Goal: Check status: Check status

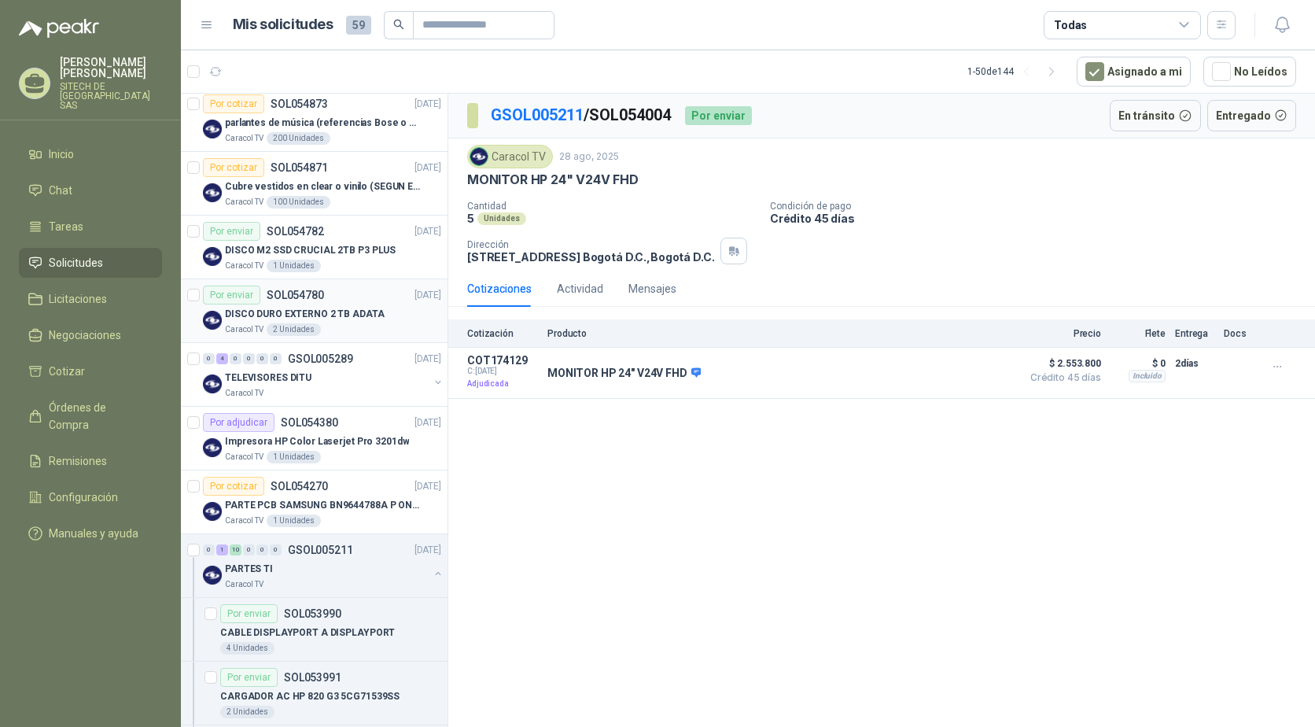
scroll to position [315, 0]
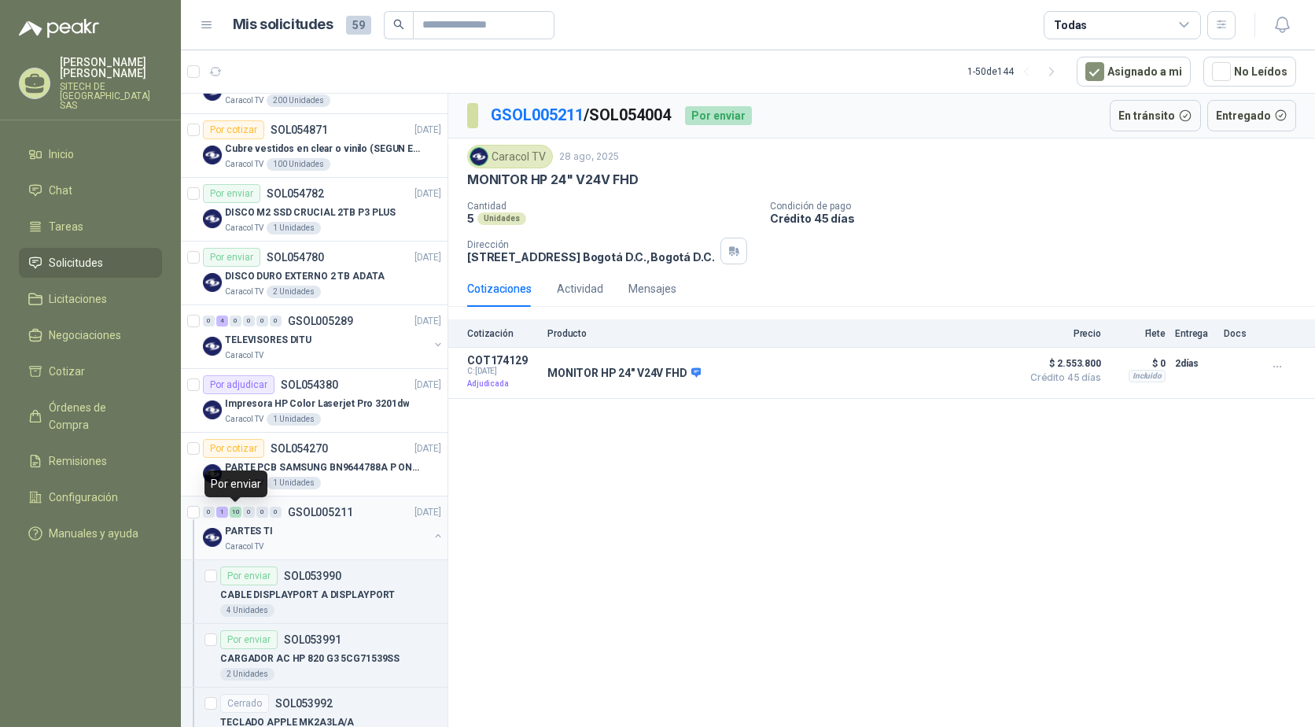
click at [236, 513] on div "10" at bounding box center [236, 511] width 12 height 11
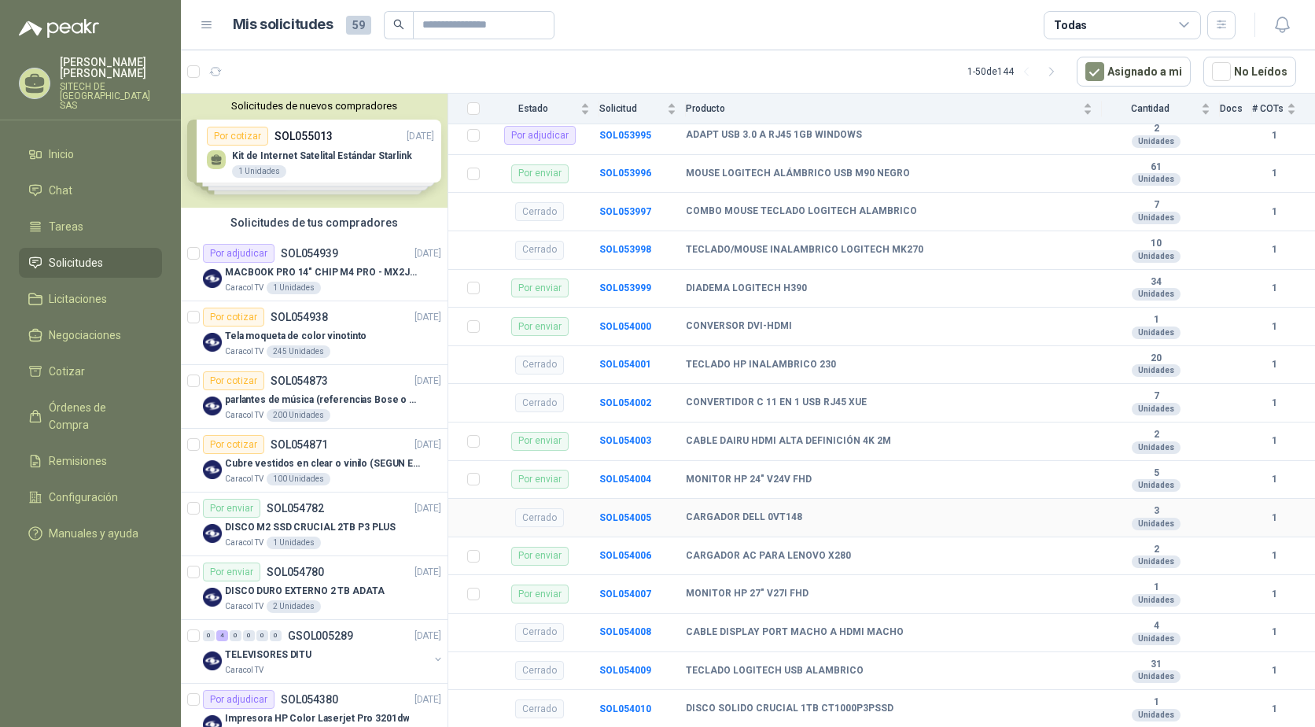
scroll to position [393, 0]
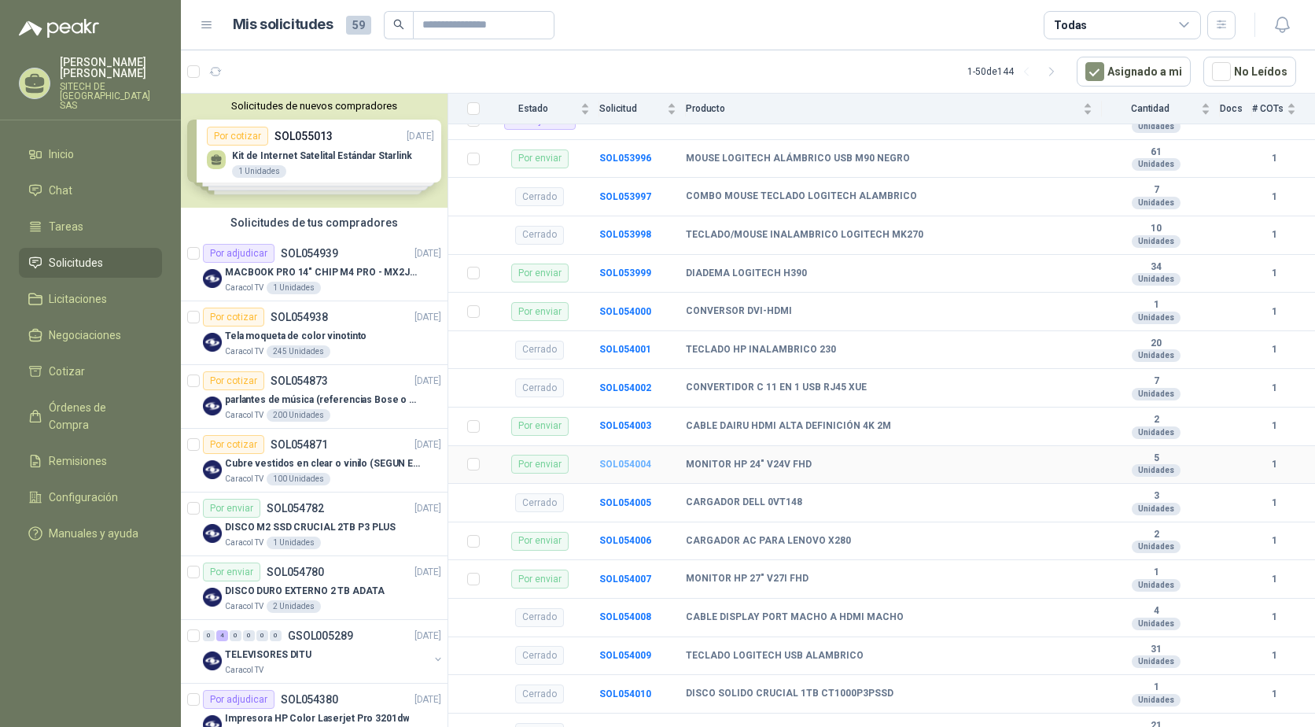
click at [643, 465] on b "SOL054004" at bounding box center [625, 463] width 52 height 11
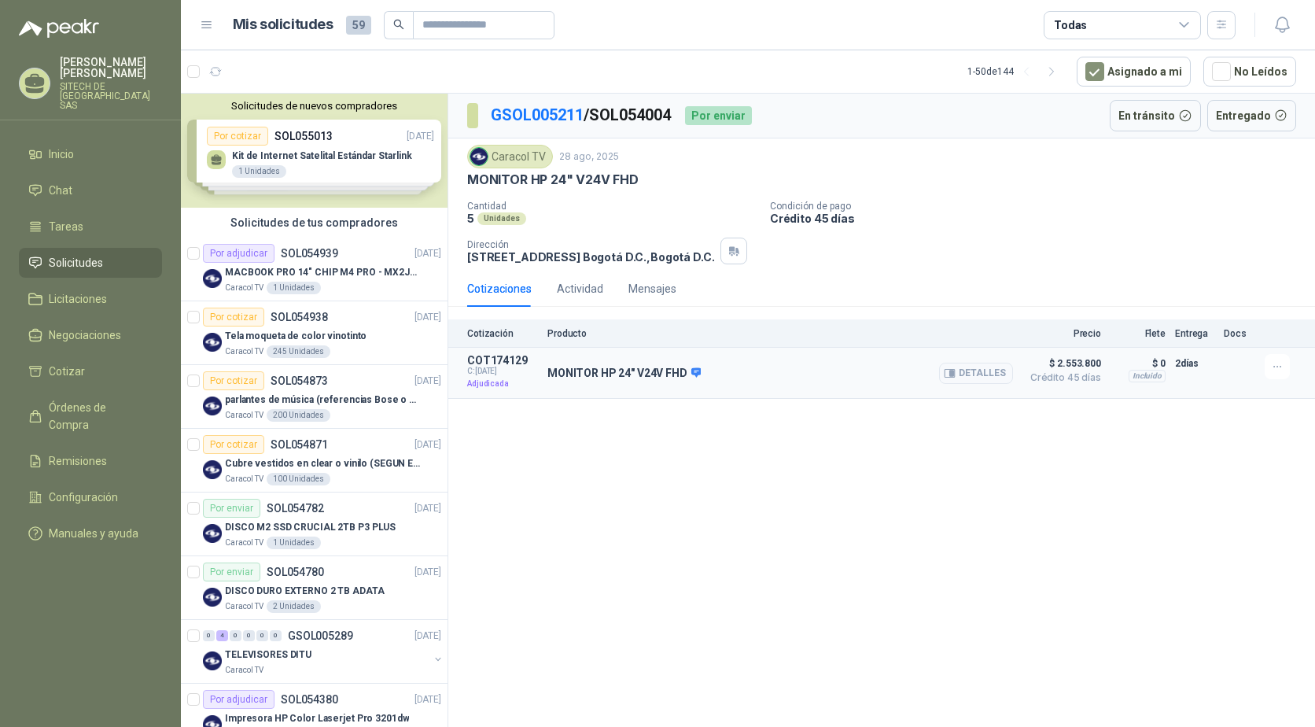
click at [638, 377] on p "MONITOR HP 24" V24V FHD" at bounding box center [623, 373] width 153 height 14
click at [489, 380] on p "Adjudicada" at bounding box center [502, 384] width 71 height 16
click at [485, 362] on p "COT174129" at bounding box center [502, 360] width 71 height 13
click at [598, 381] on div "MONITOR HP 24" V24V FHD Detalles" at bounding box center [779, 373] width 465 height 38
click at [598, 372] on p "MONITOR HP 24" V24V FHD" at bounding box center [623, 373] width 153 height 14
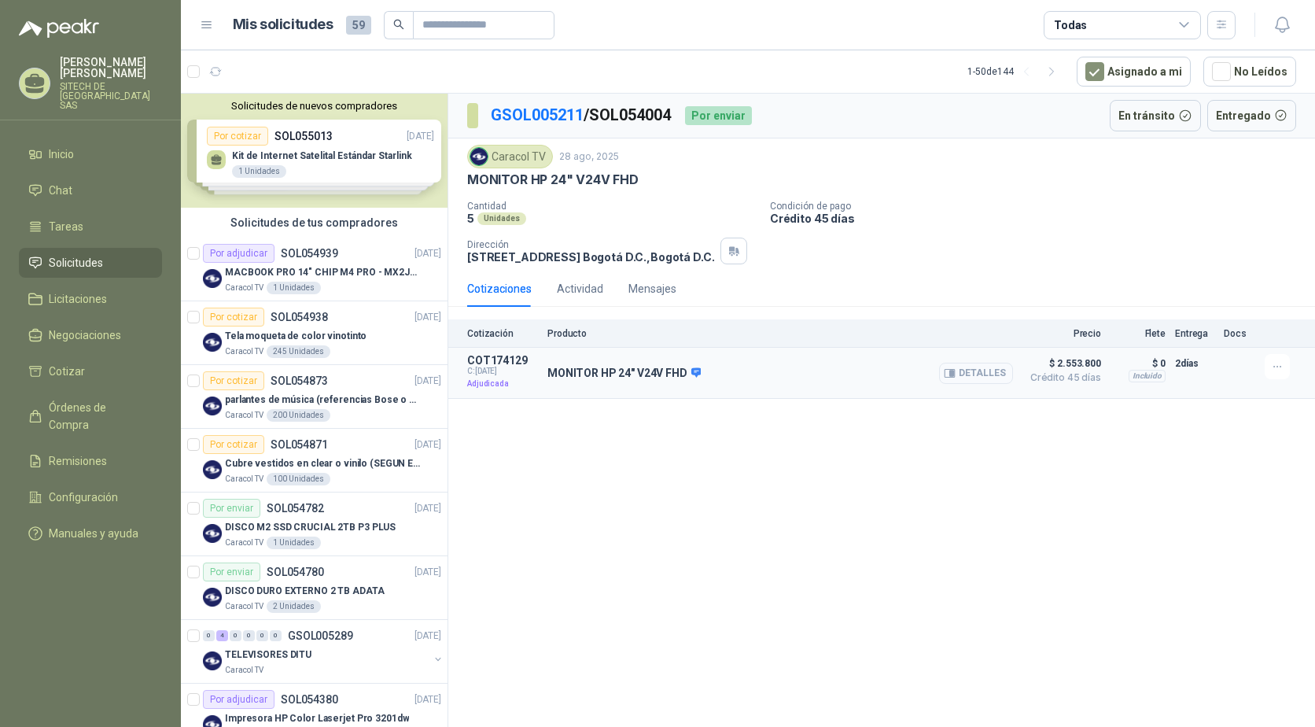
click at [973, 365] on button "Detalles" at bounding box center [976, 372] width 74 height 21
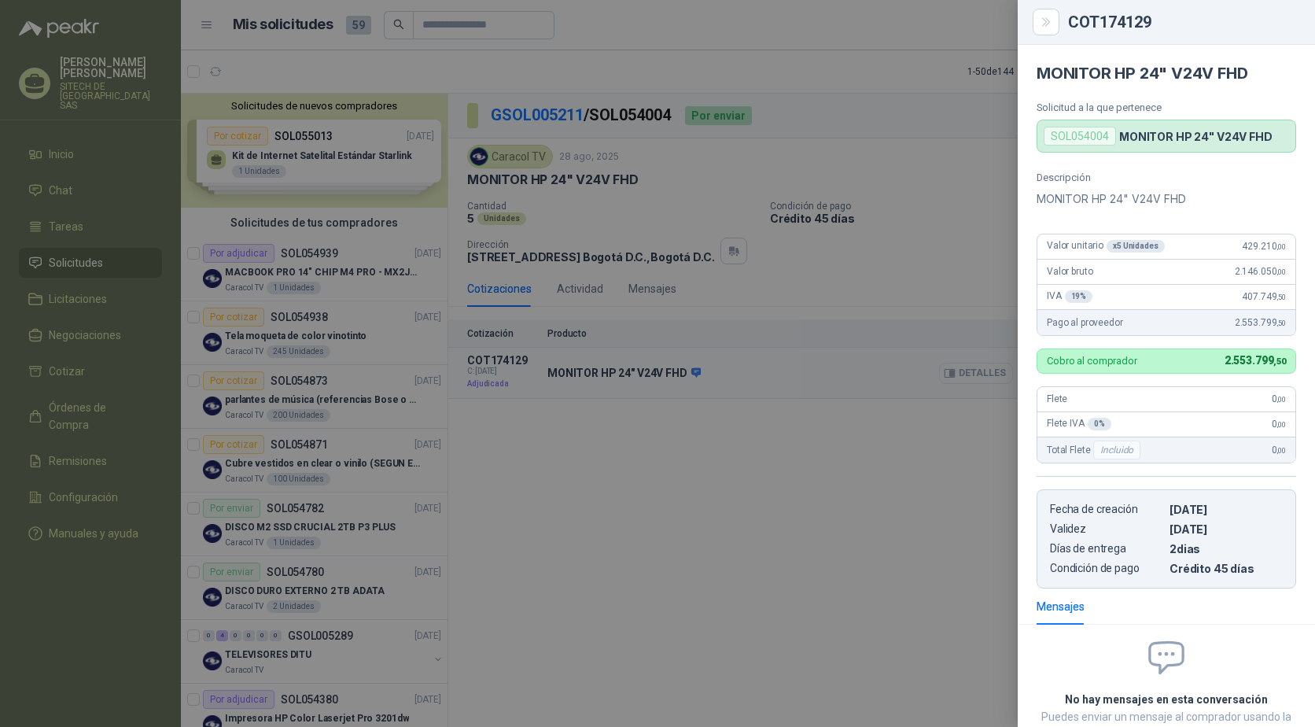
scroll to position [115, 0]
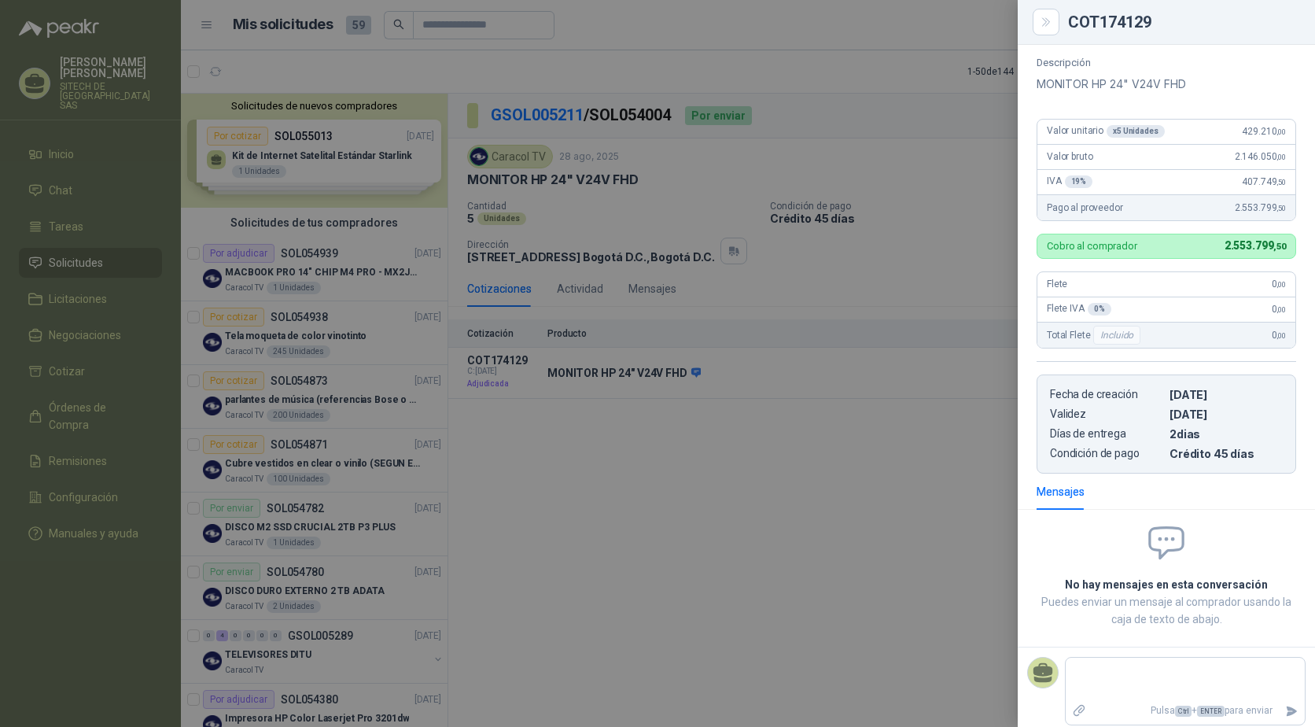
click at [695, 536] on div at bounding box center [657, 363] width 1315 height 727
